Goal: Information Seeking & Learning: Learn about a topic

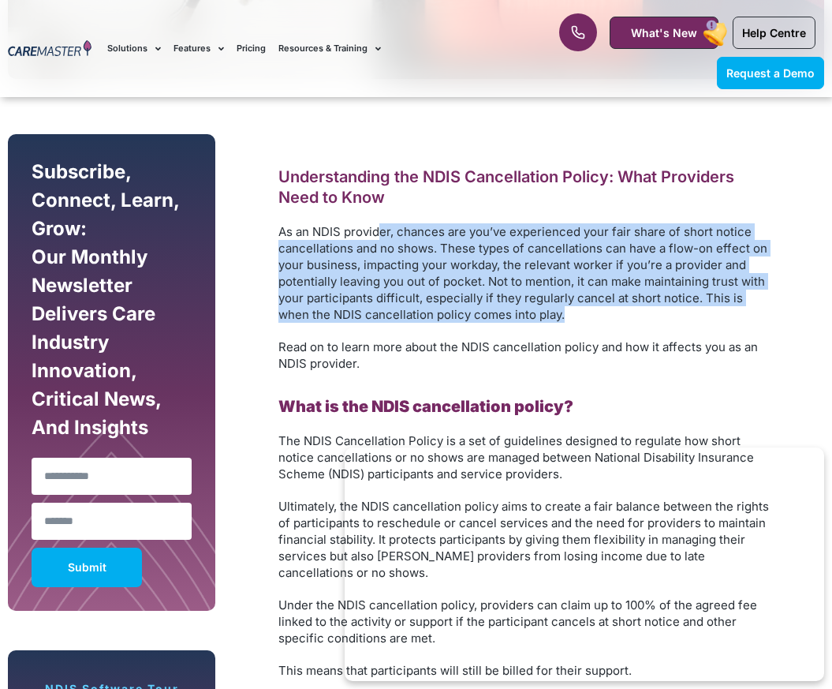
drag, startPoint x: 382, startPoint y: 226, endPoint x: 539, endPoint y: 307, distance: 176.4
click at [539, 308] on p "As an NDIS provider, chances are you’ve experienced your fair share of short no…" at bounding box center [527, 272] width 497 height 99
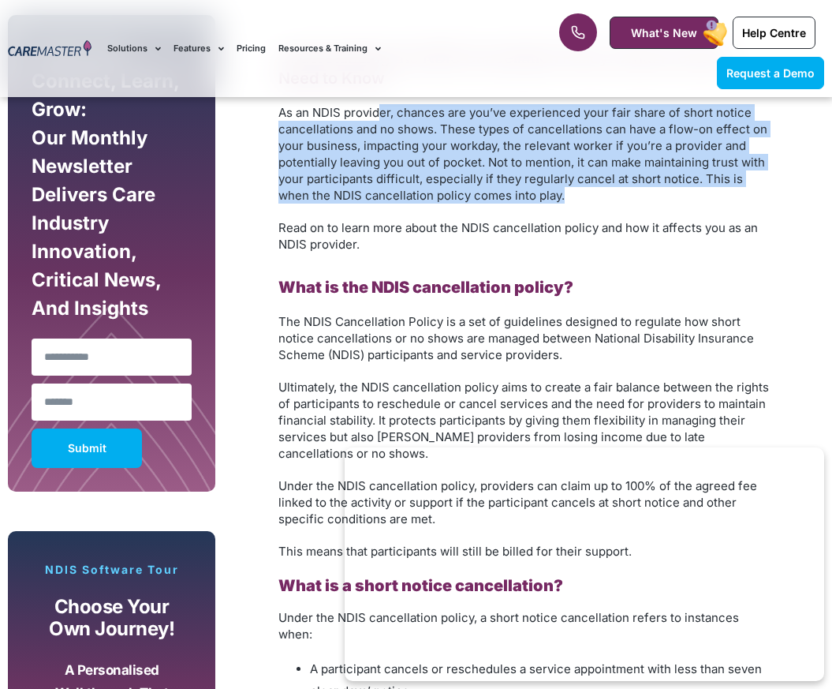
scroll to position [887, 0]
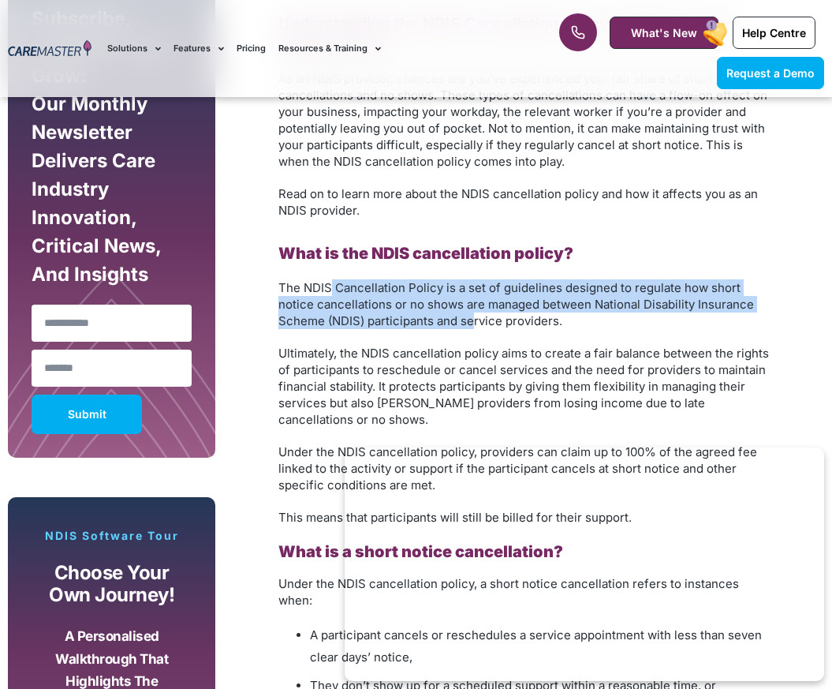
drag, startPoint x: 347, startPoint y: 282, endPoint x: 344, endPoint y: 364, distance: 82.1
click at [426, 316] on span "The NDIS Cancellation Policy is a set of guidelines designed to regulate how sh…" at bounding box center [517, 304] width 476 height 48
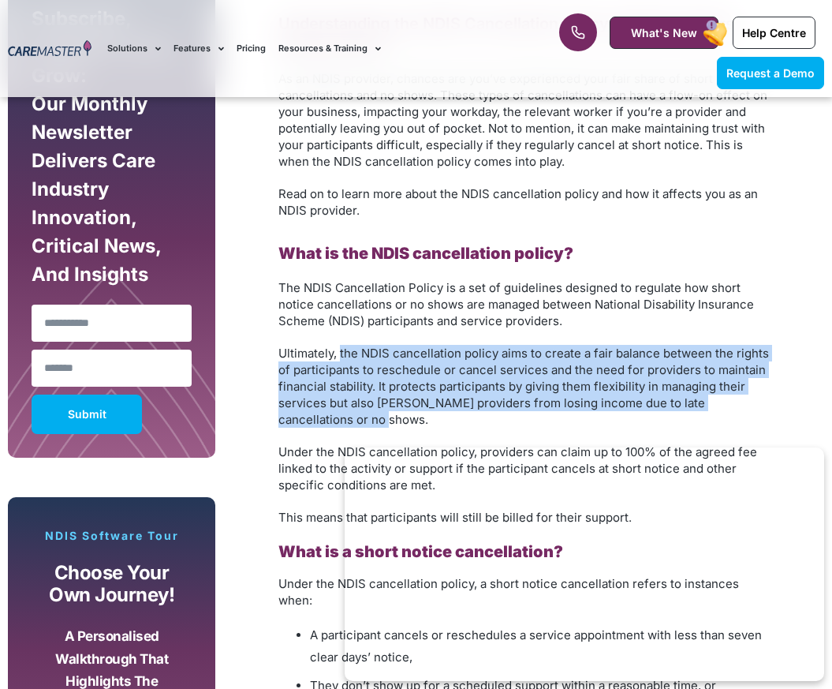
drag, startPoint x: 339, startPoint y: 348, endPoint x: 377, endPoint y: 416, distance: 77.7
click at [377, 416] on p "Ultimately, the NDIS cancellation policy aims to create a fair balance between …" at bounding box center [527, 386] width 497 height 83
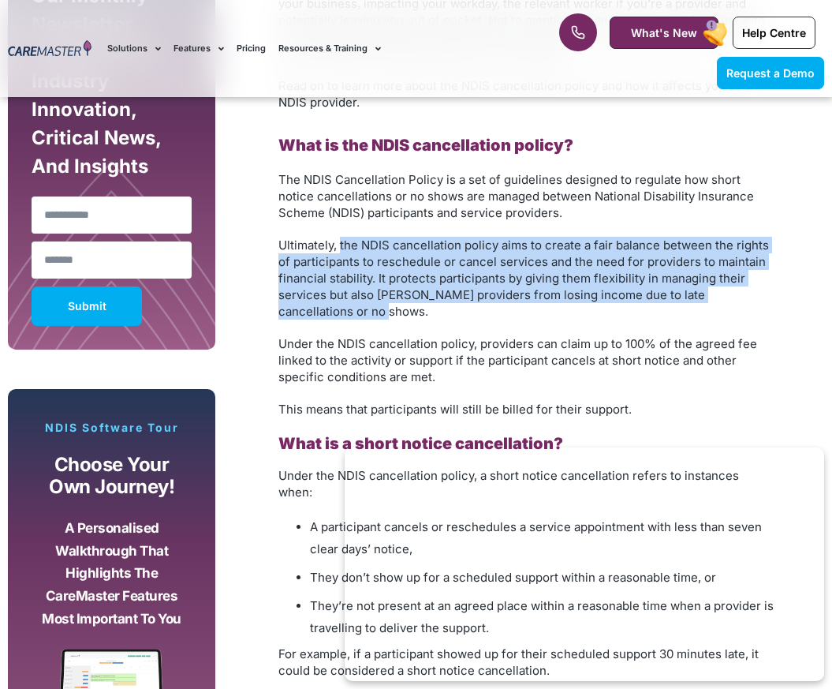
scroll to position [1007, 0]
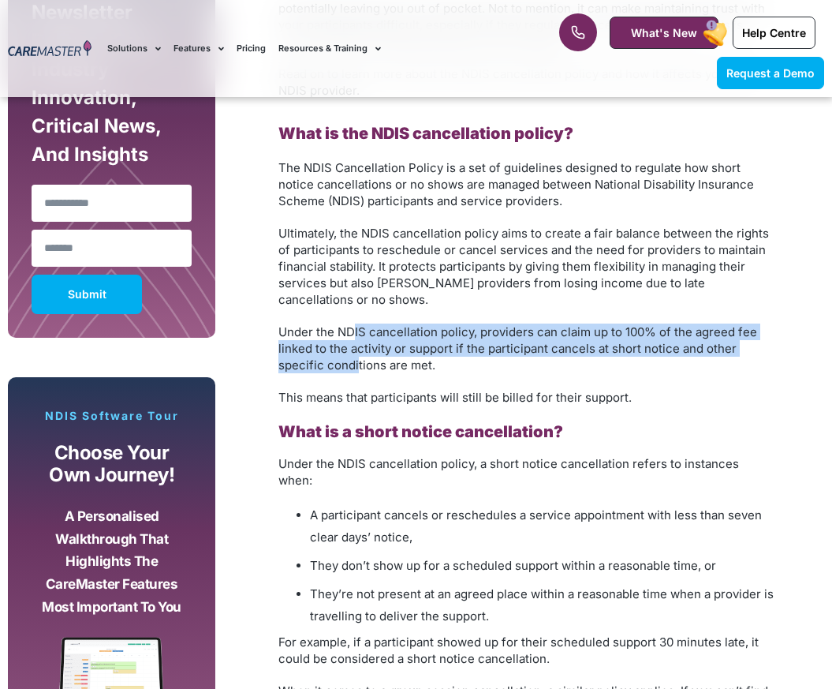
drag, startPoint x: 355, startPoint y: 324, endPoint x: 358, endPoint y: 364, distance: 40.4
click at [358, 364] on span "Under the NDIS cancellation policy, providers can claim up to 100% of the agree…" at bounding box center [518, 348] width 479 height 48
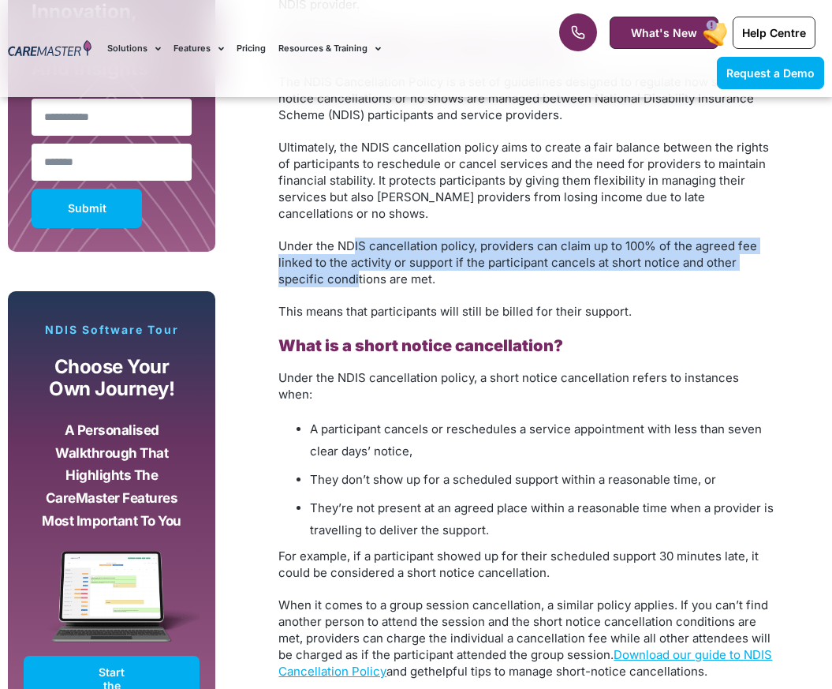
scroll to position [1172, 0]
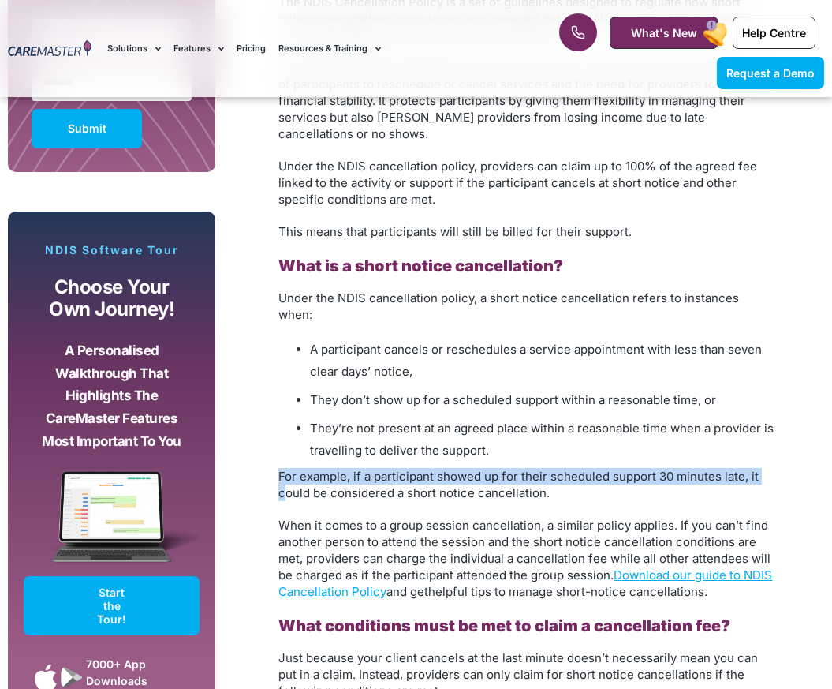
drag, startPoint x: 280, startPoint y: 459, endPoint x: 283, endPoint y: 469, distance: 10.7
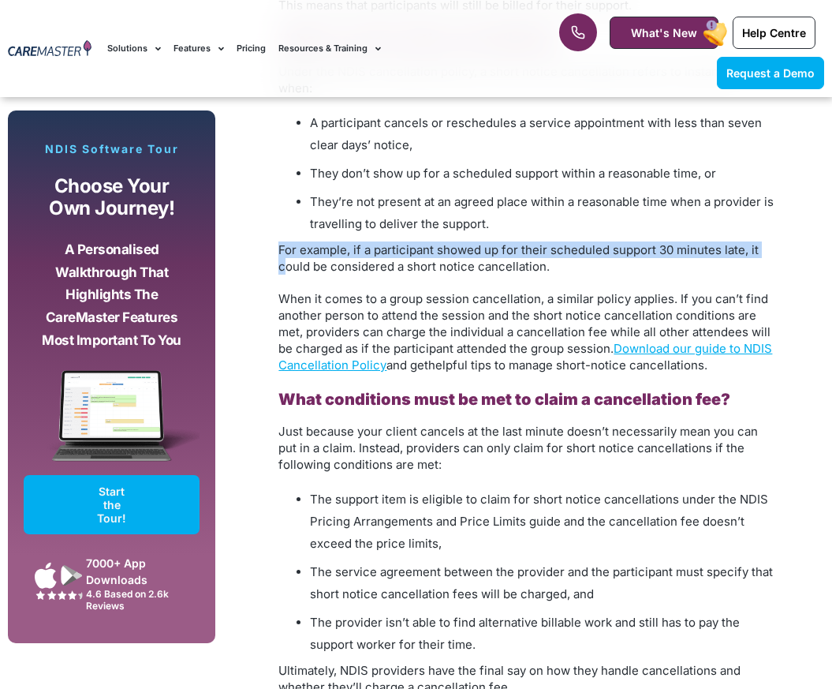
scroll to position [1398, 0]
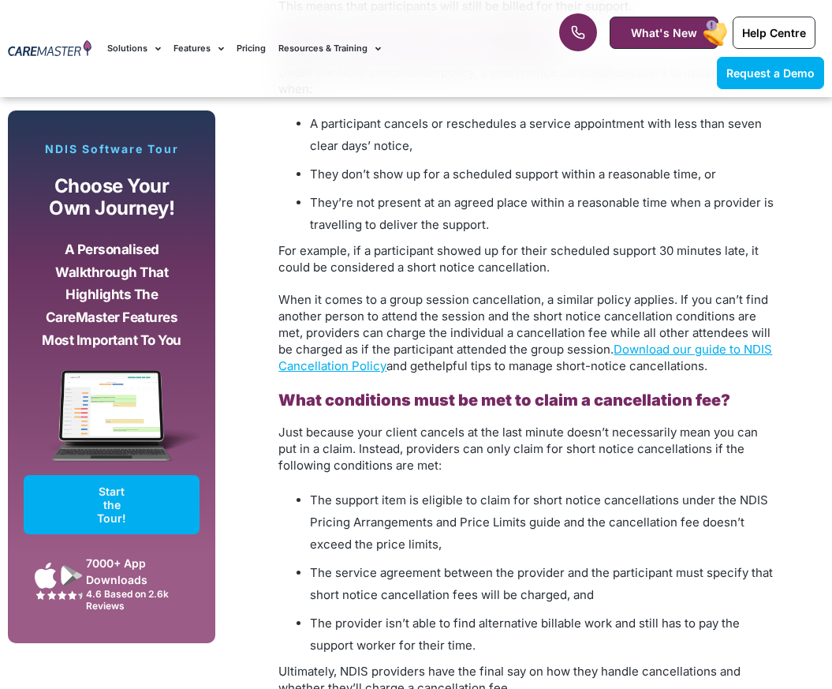
click at [305, 424] on span "Just because your client cancels at the last minute doesn’t necessarily mean yo…" at bounding box center [519, 448] width 480 height 48
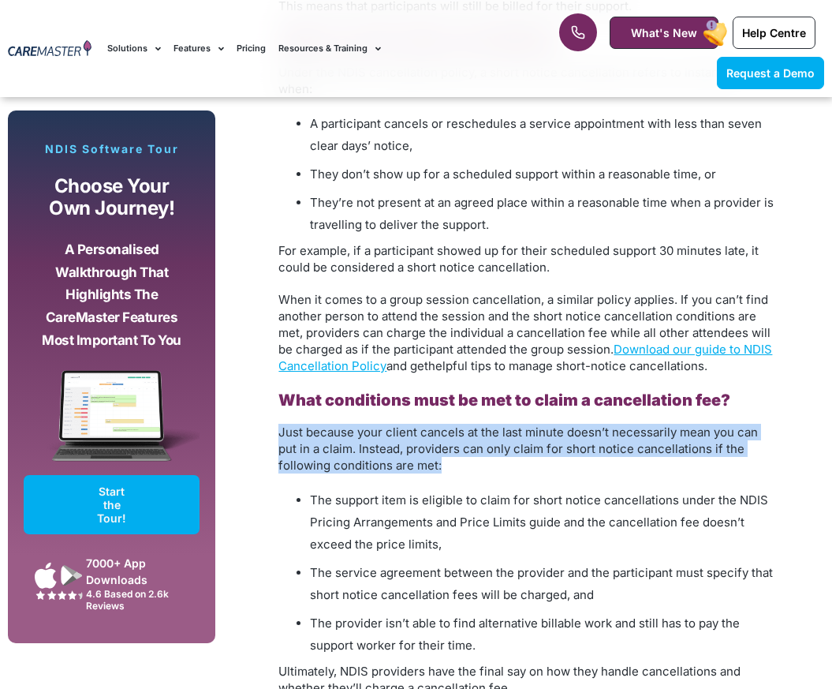
drag, startPoint x: 275, startPoint y: 409, endPoint x: 474, endPoint y: 450, distance: 202.8
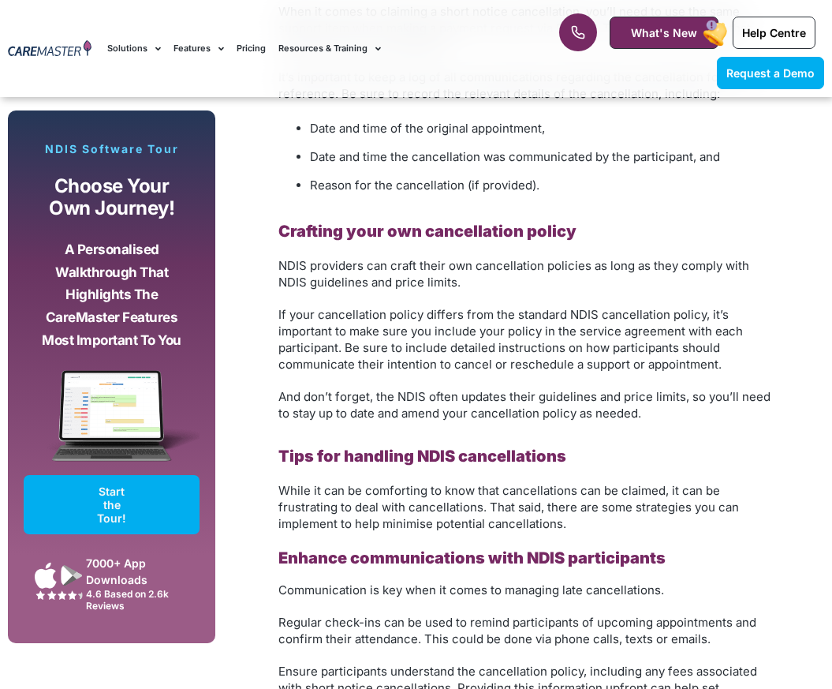
scroll to position [1540, 0]
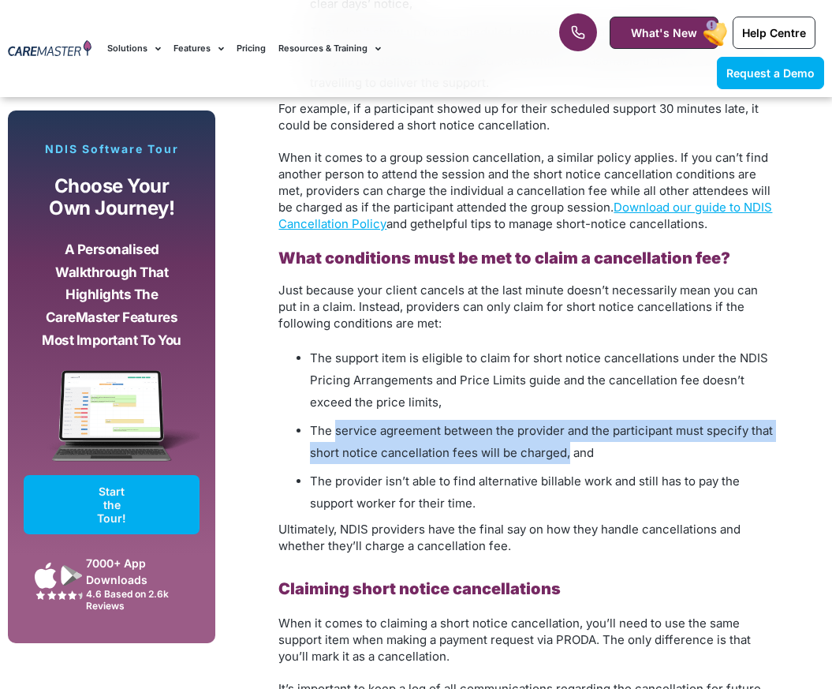
drag, startPoint x: 356, startPoint y: 417, endPoint x: 566, endPoint y: 444, distance: 212.4
click at [566, 444] on li "The service agreement between the provider and the participant must specify tha…" at bounding box center [542, 442] width 465 height 44
